Goal: Information Seeking & Learning: Find specific page/section

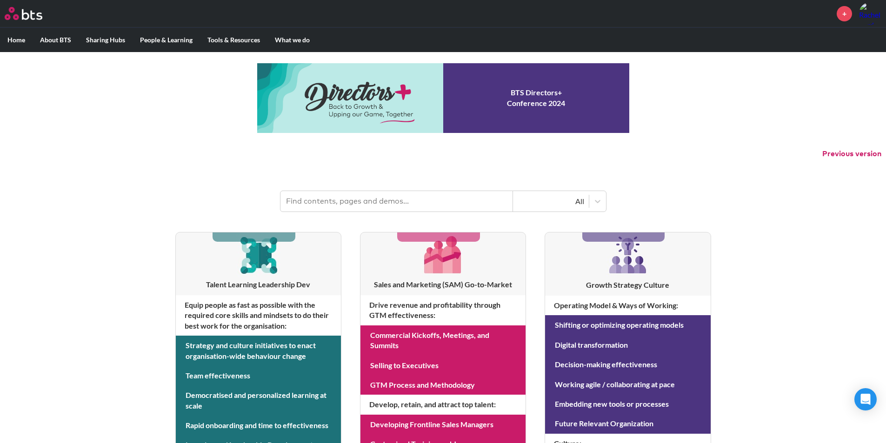
click at [365, 206] on input "text" at bounding box center [396, 201] width 233 height 20
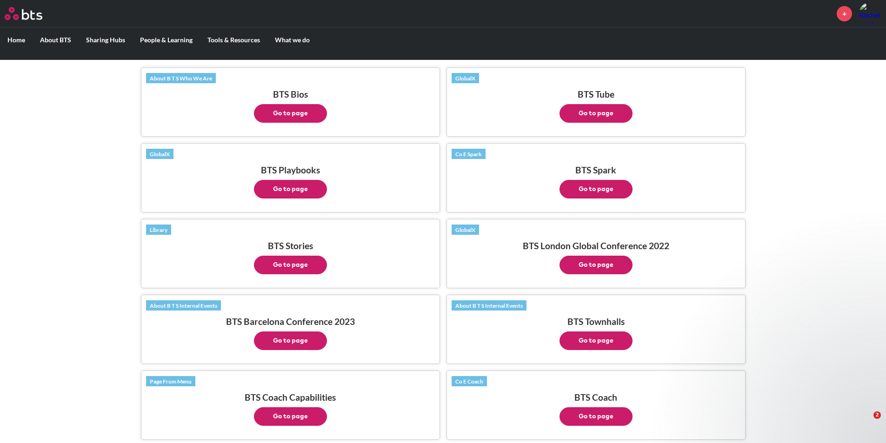
scroll to position [110, 0]
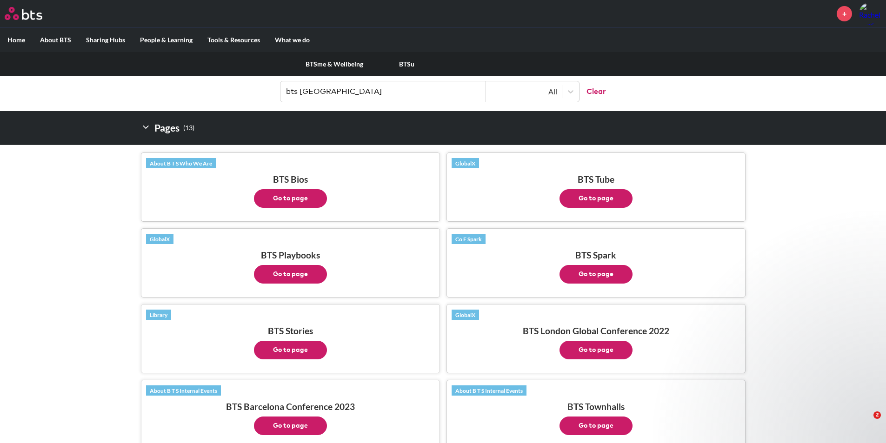
click at [160, 36] on label "People & Learning" at bounding box center [166, 40] width 67 height 24
click at [0, 0] on input "People & Learning" at bounding box center [0, 0] width 0 height 0
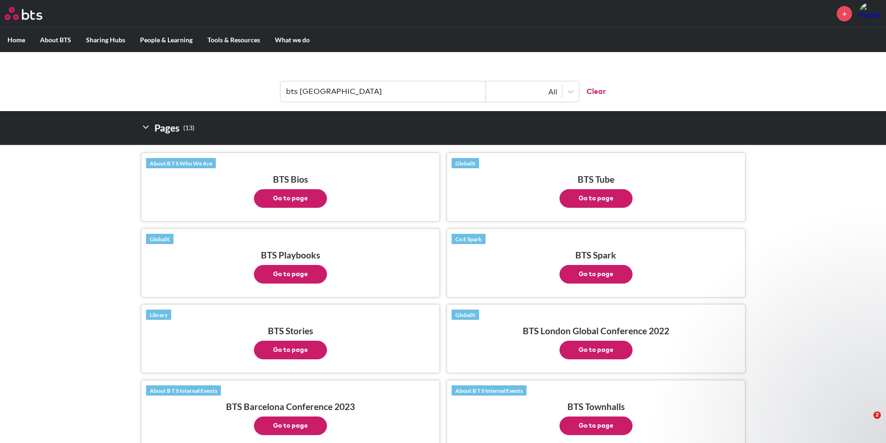
drag, startPoint x: 344, startPoint y: 87, endPoint x: 201, endPoint y: 84, distance: 142.4
click at [201, 84] on header "bts korea All Clear" at bounding box center [443, 87] width 886 height 48
type input "organisation chart"
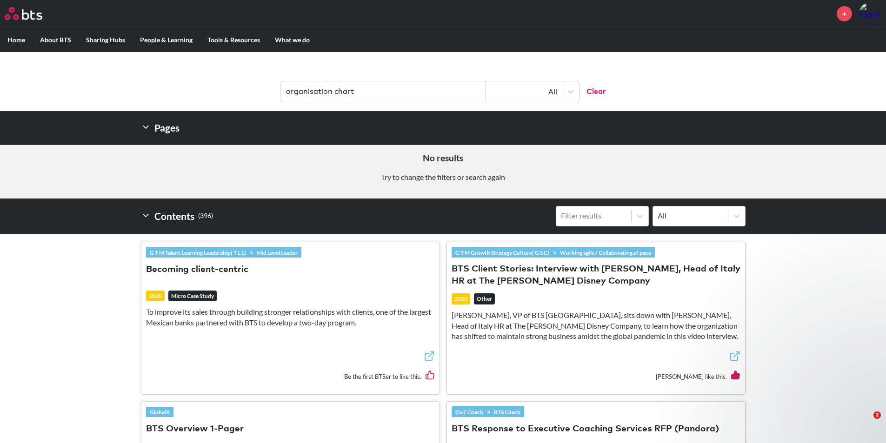
scroll to position [41, 0]
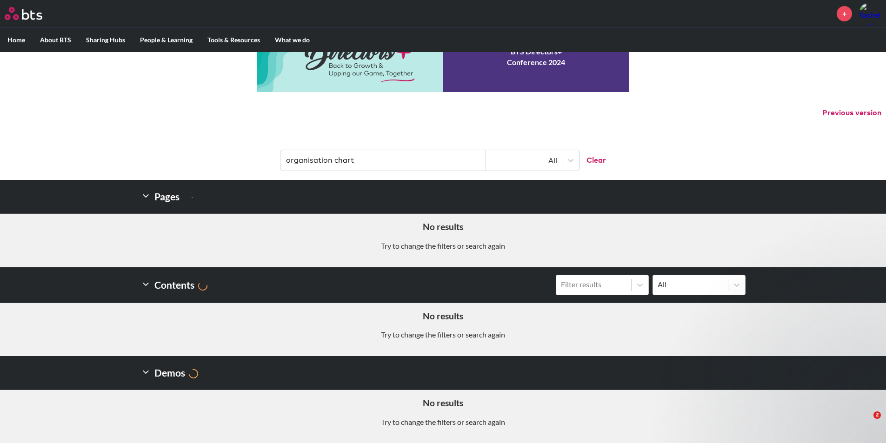
click at [553, 160] on div "All" at bounding box center [524, 160] width 67 height 10
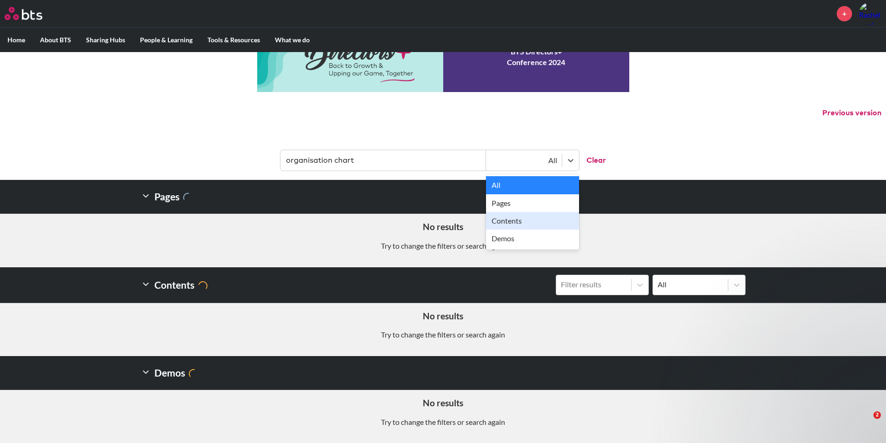
drag, startPoint x: 503, startPoint y: 221, endPoint x: 527, endPoint y: 218, distance: 24.3
click at [505, 221] on div "Contents" at bounding box center [532, 221] width 93 height 18
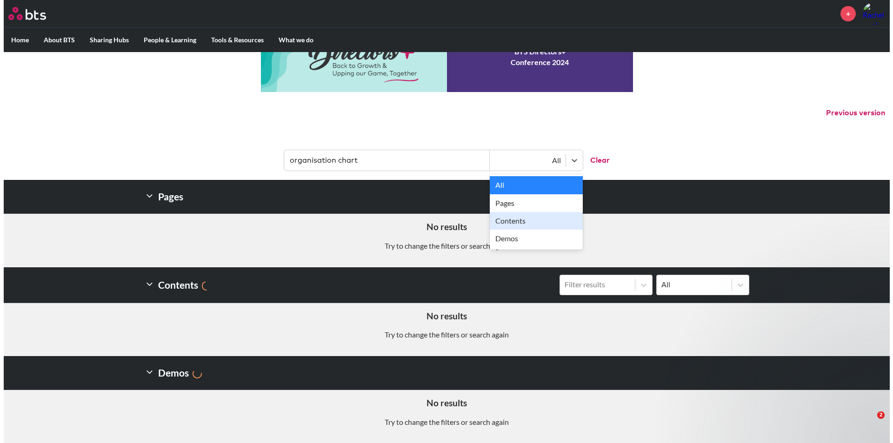
scroll to position [0, 0]
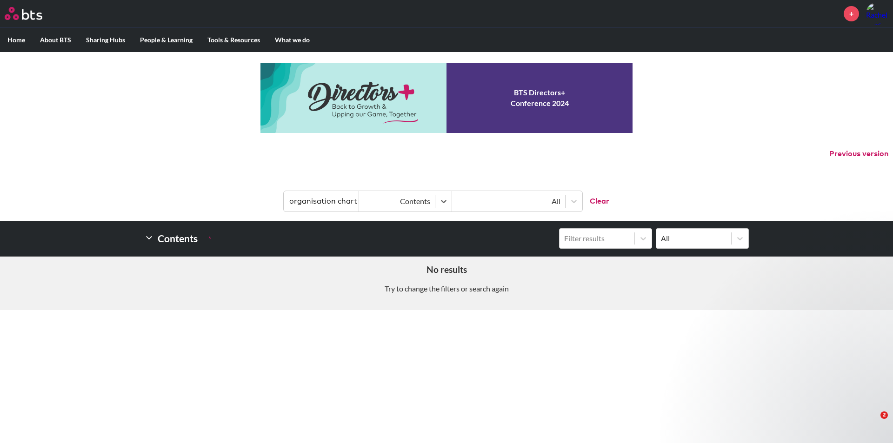
click at [596, 201] on button "Clear" at bounding box center [595, 201] width 27 height 20
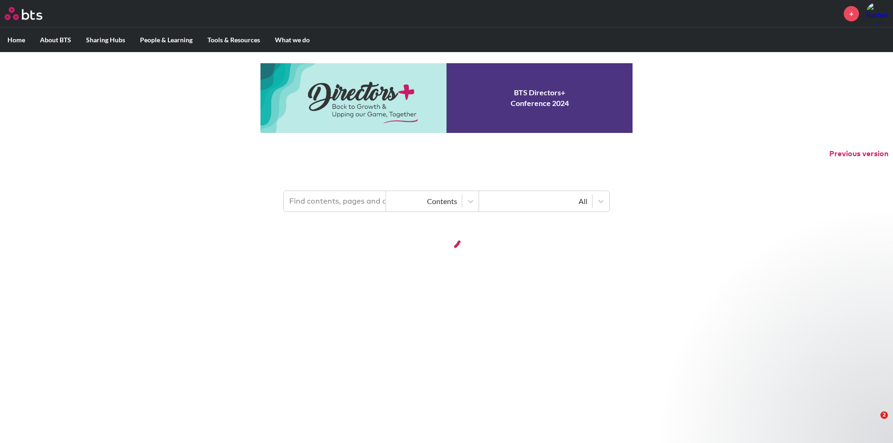
click at [318, 205] on input "text" at bounding box center [335, 201] width 102 height 20
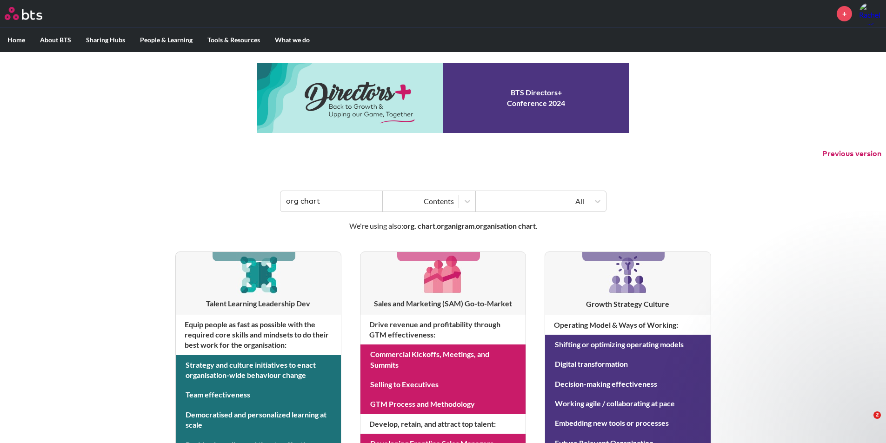
type input "org chart"
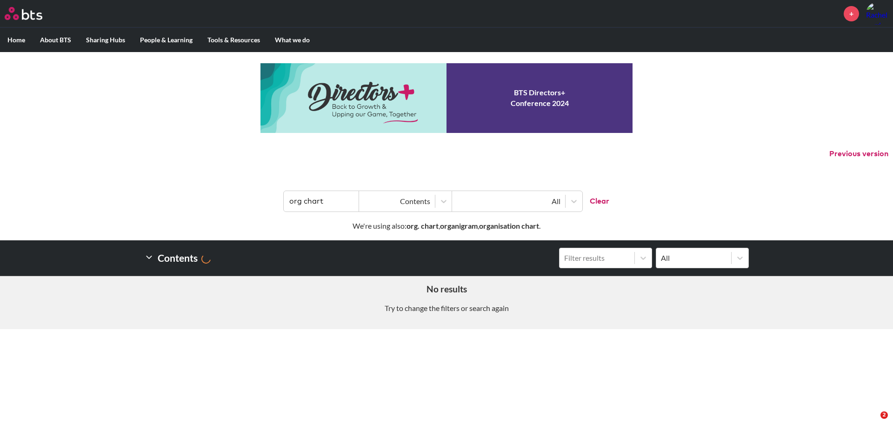
click at [851, 12] on link "+" at bounding box center [851, 13] width 15 height 15
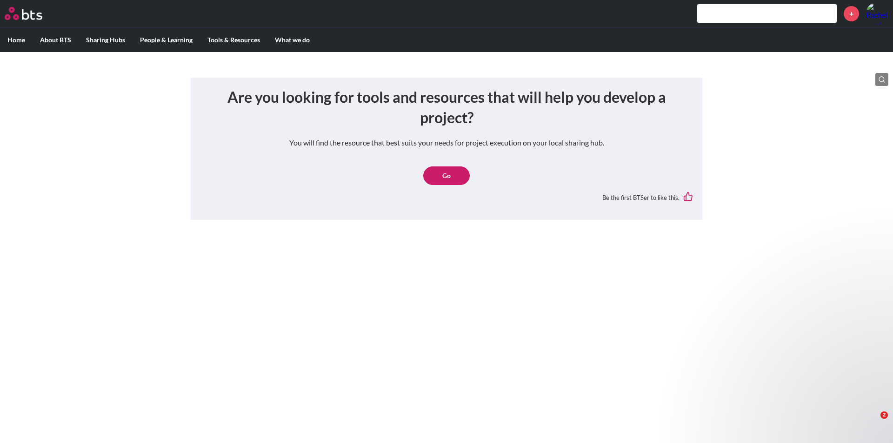
drag, startPoint x: 711, startPoint y: 17, endPoint x: 794, endPoint y: 4, distance: 84.7
click at [713, 15] on input "text" at bounding box center [767, 13] width 140 height 19
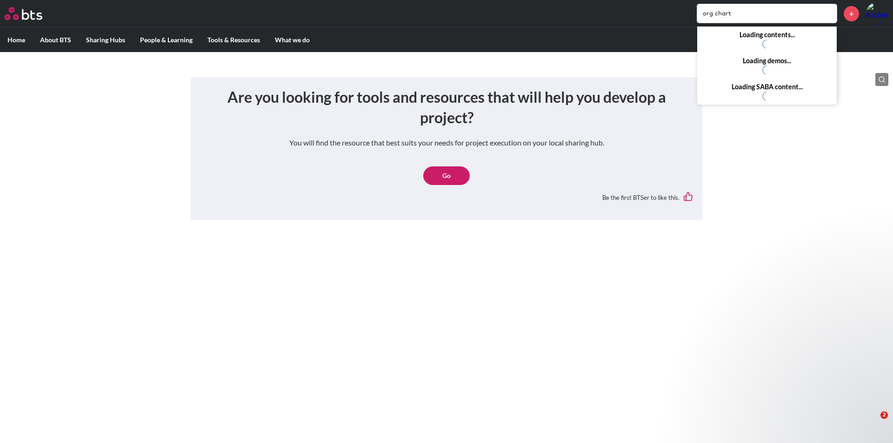
click at [713, 15] on input "org chart" at bounding box center [767, 13] width 140 height 19
type input "organisation chart"
